Goal: Information Seeking & Learning: Learn about a topic

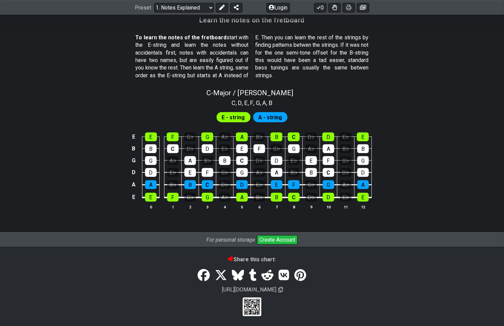
scroll to position [612, 0]
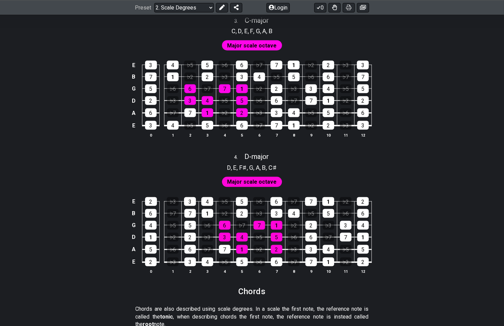
scroll to position [847, 0]
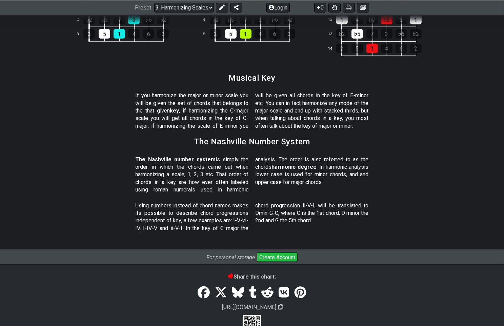
scroll to position [768, 0]
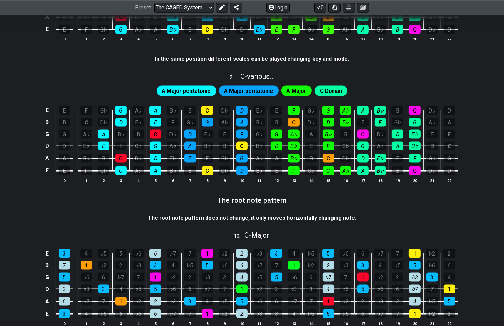
scroll to position [881, 0]
